Goal: Communication & Community: Answer question/provide support

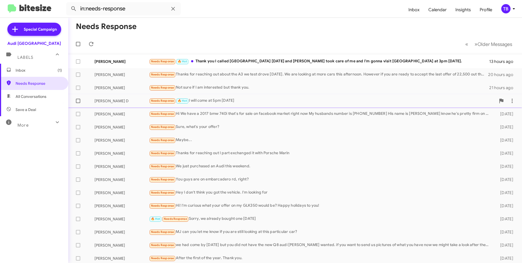
click at [201, 105] on div "[PERSON_NAME] D Needs Response 🔥 Hot I will come at 5pm [DATE] 21 hours ago" at bounding box center [295, 100] width 445 height 11
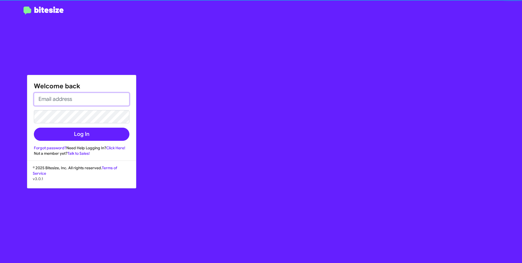
type input "[PERSON_NAME][EMAIL_ADDRESS][PERSON_NAME][DOMAIN_NAME]"
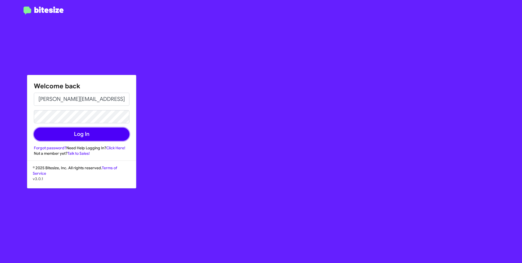
click at [102, 136] on button "Log In" at bounding box center [82, 133] width 96 height 13
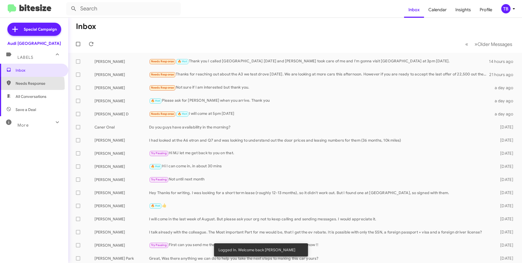
click at [4, 86] on span "Needs Response" at bounding box center [34, 83] width 68 height 13
type input "in:needs-response"
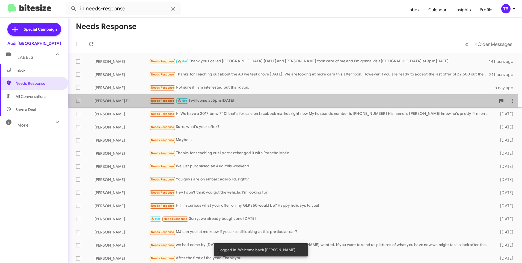
click at [236, 102] on div "Needs Response 🔥 Hot I will come at 5pm [DATE]" at bounding box center [322, 100] width 347 height 6
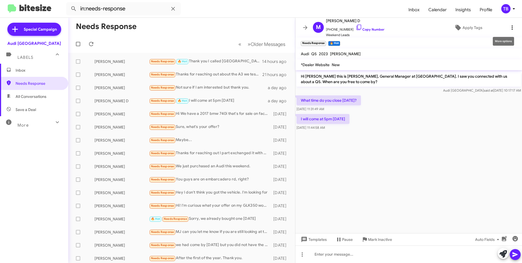
click at [510, 30] on icon at bounding box center [512, 27] width 7 height 7
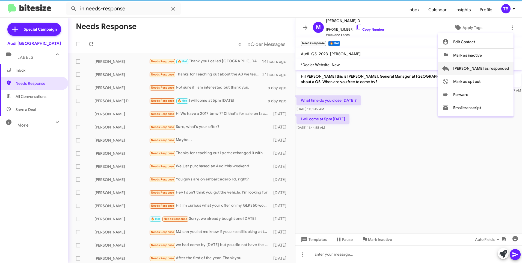
click at [485, 68] on span "[PERSON_NAME] as responded" at bounding box center [481, 68] width 56 height 13
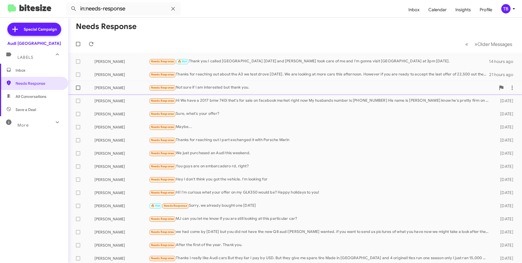
click at [217, 87] on div "Needs Response Not sure if I am interested but thank you." at bounding box center [322, 87] width 347 height 6
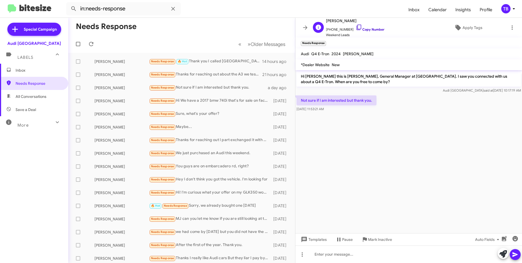
click at [356, 29] on icon at bounding box center [358, 27] width 5 height 5
click at [510, 28] on icon at bounding box center [512, 27] width 7 height 7
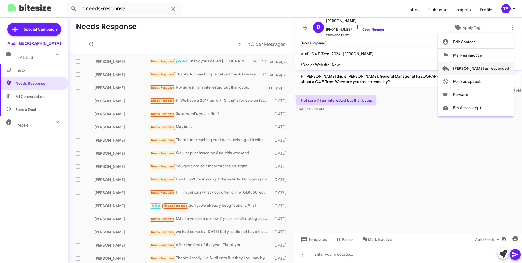
click at [492, 69] on span "[PERSON_NAME] as responded" at bounding box center [481, 68] width 56 height 13
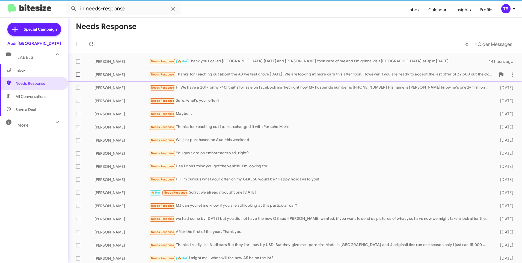
click at [239, 76] on div "Needs Response Thanks for reaching out about the A3 we test drove [DATE]. We ar…" at bounding box center [322, 74] width 347 height 6
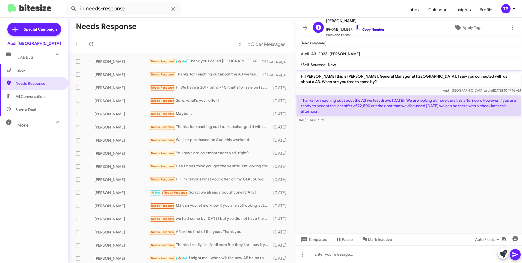
click at [356, 27] on icon at bounding box center [359, 27] width 7 height 7
click at [388, 248] on div at bounding box center [408, 253] width 227 height 17
click at [395, 253] on div "No worries, While we do appreciate your time and your offer" at bounding box center [408, 253] width 227 height 17
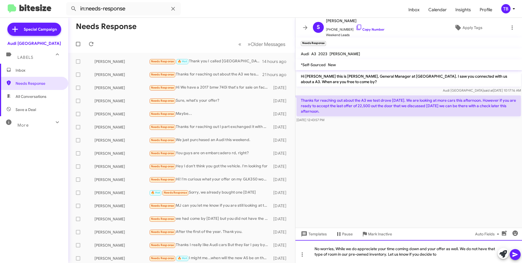
click at [443, 257] on div "No worries, While we do appreciate your time coming down and your offer as well…" at bounding box center [408, 251] width 227 height 23
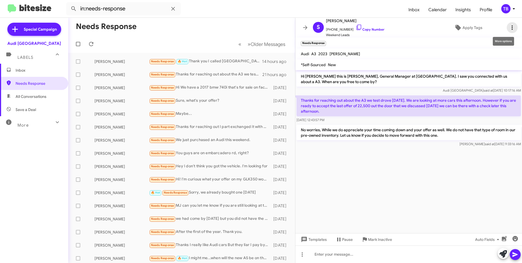
click at [509, 28] on icon at bounding box center [512, 27] width 7 height 7
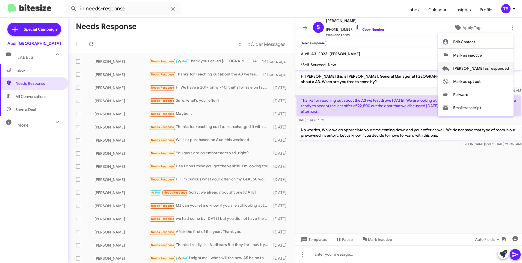
click at [489, 66] on span "[PERSON_NAME] as responded" at bounding box center [481, 68] width 56 height 13
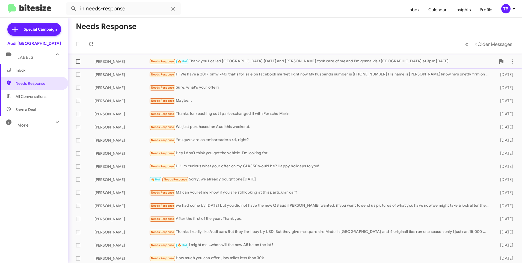
click at [267, 64] on div "Needs Response 🔥 Hot Thank you I called Audi [GEOGRAPHIC_DATA] [DATE] and [PERS…" at bounding box center [322, 61] width 347 height 6
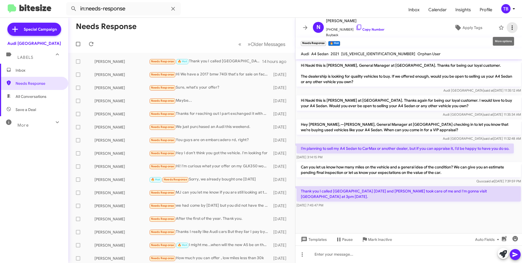
click at [510, 26] on icon at bounding box center [512, 27] width 7 height 7
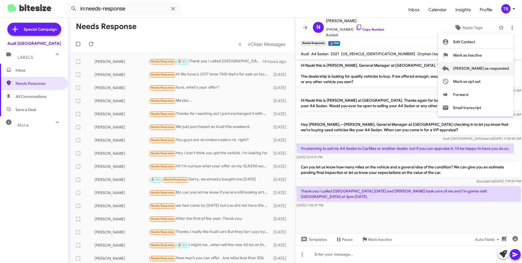
click at [498, 67] on span "[PERSON_NAME] as responded" at bounding box center [481, 68] width 56 height 13
